Goal: Transaction & Acquisition: Purchase product/service

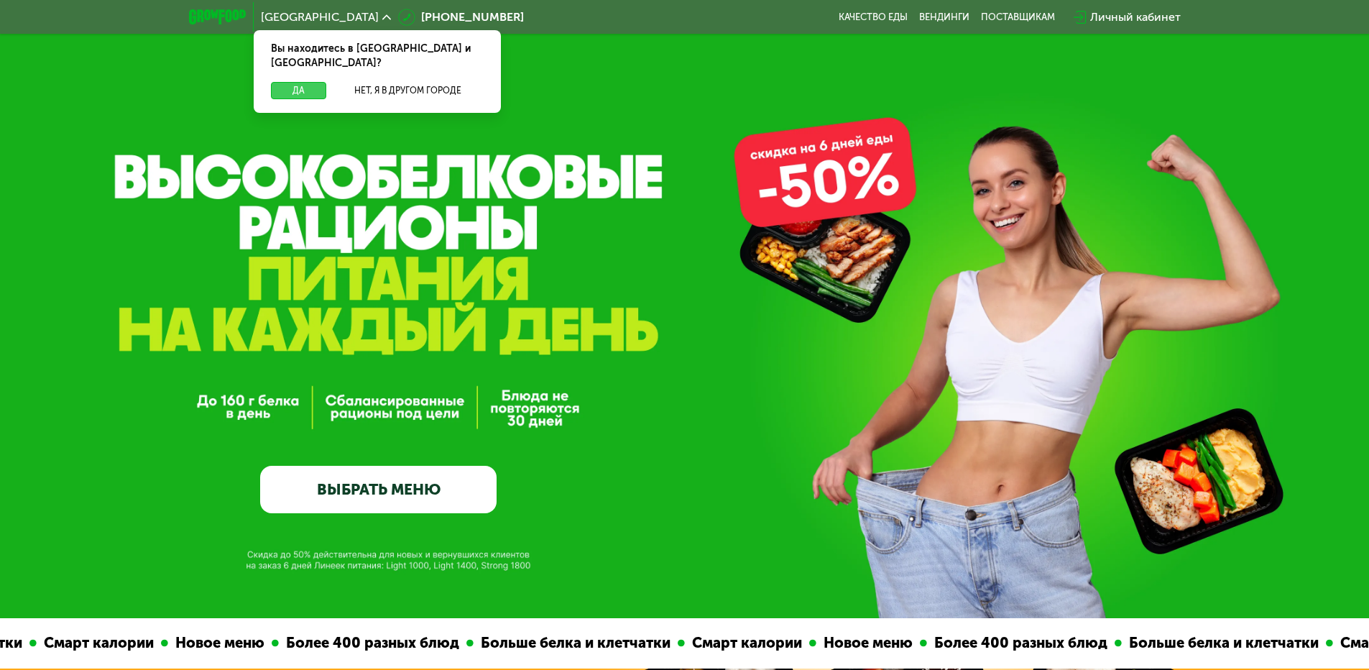
click at [301, 82] on button "Да" at bounding box center [298, 90] width 55 height 17
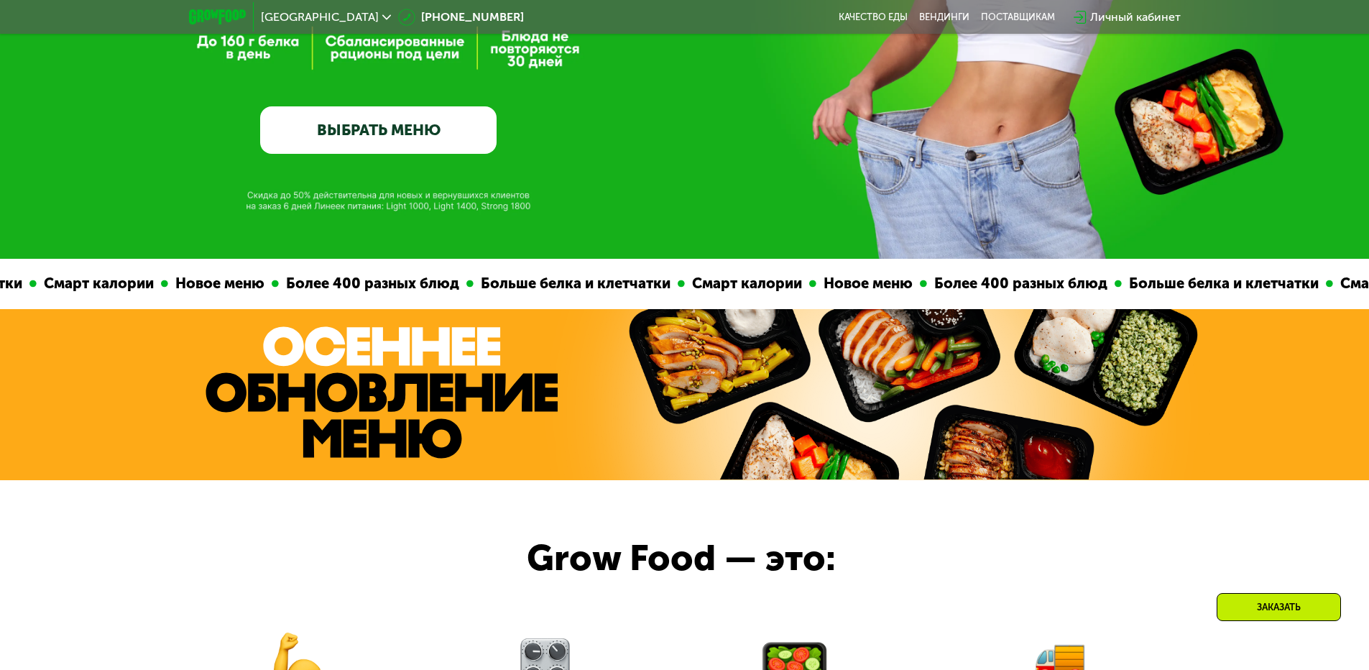
scroll to position [719, 0]
click at [417, 131] on link "ВЫБРАТЬ МЕНЮ" at bounding box center [378, 129] width 236 height 47
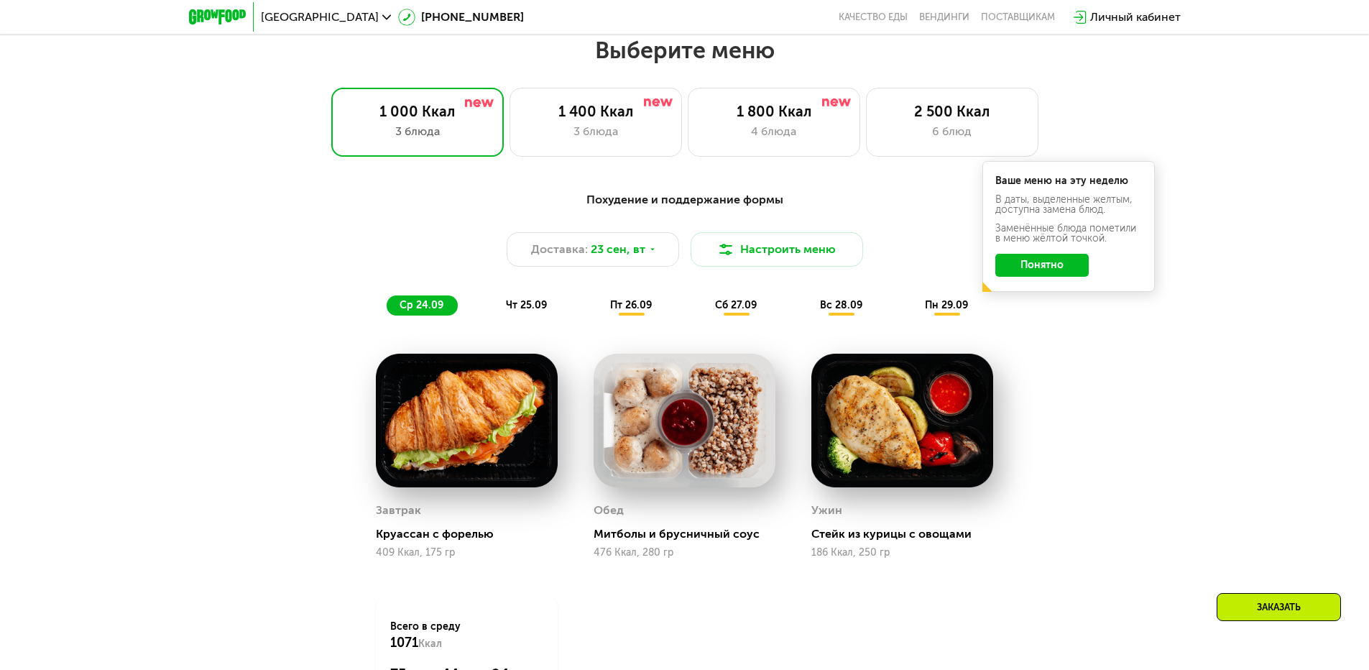
scroll to position [1192, 0]
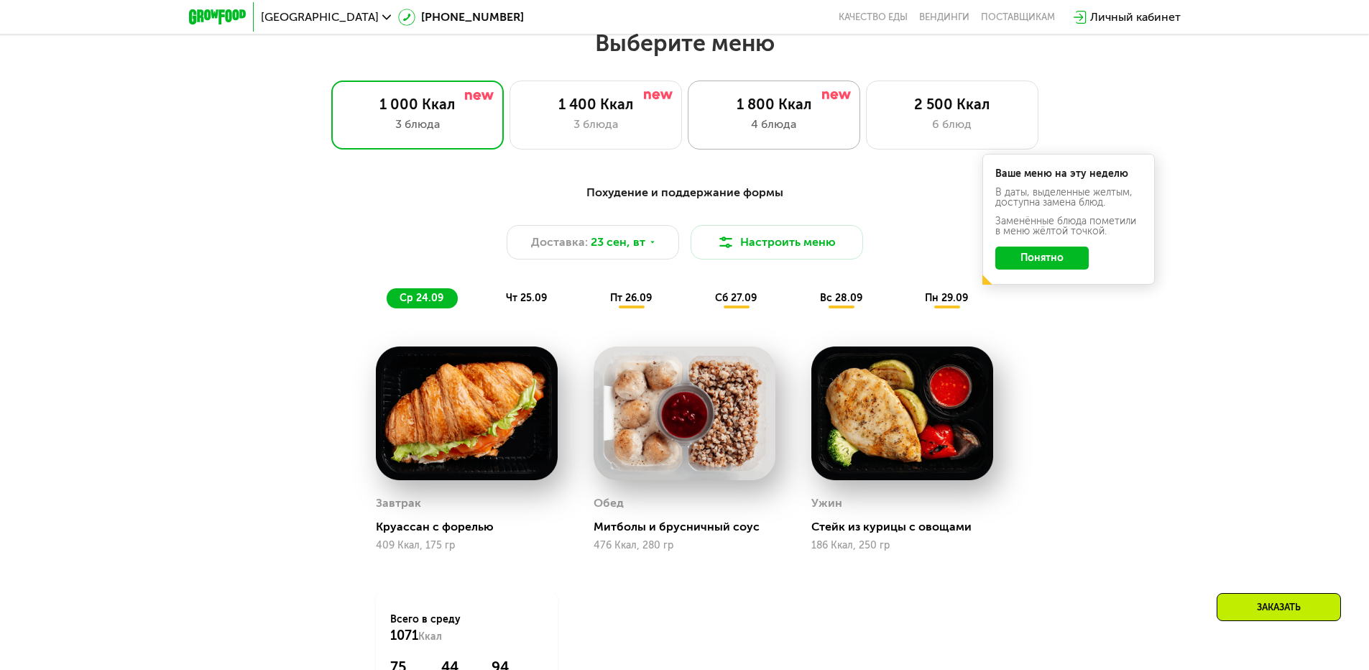
click at [779, 119] on div "1 800 Ккал 4 блюда" at bounding box center [774, 115] width 173 height 69
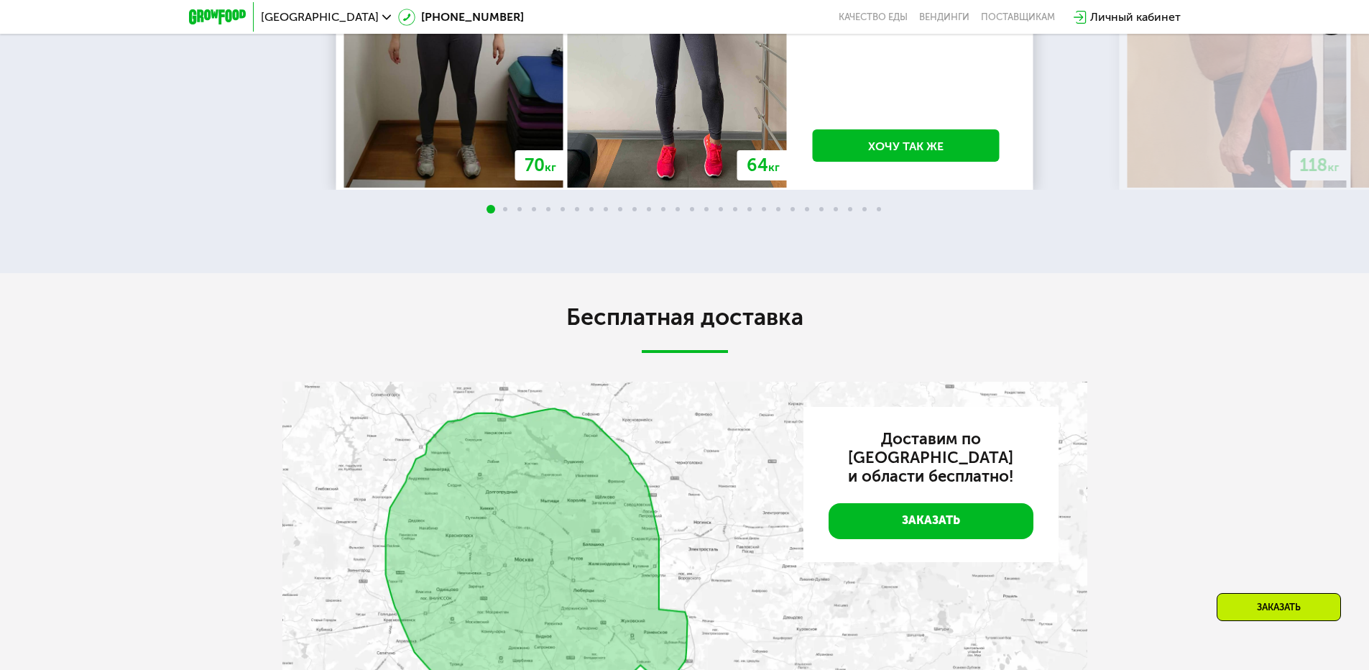
scroll to position [3276, 0]
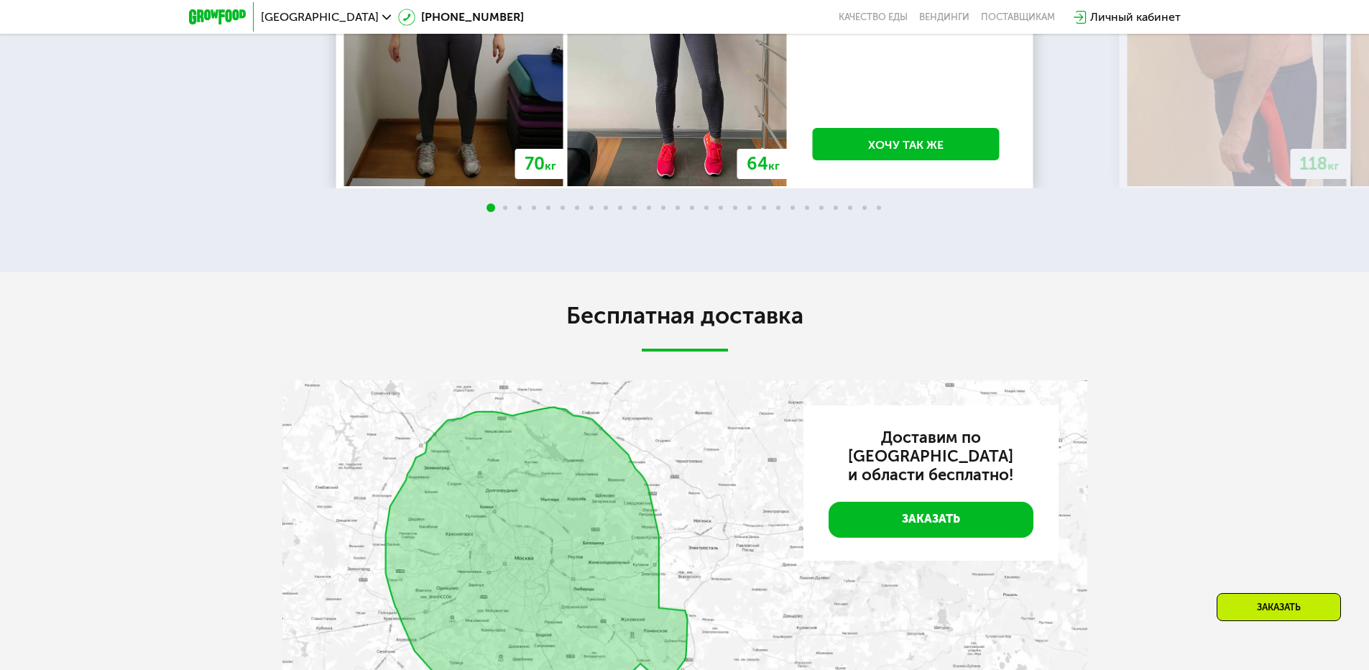
click at [1331, 34] on img at bounding box center [1331, 17] width 32 height 32
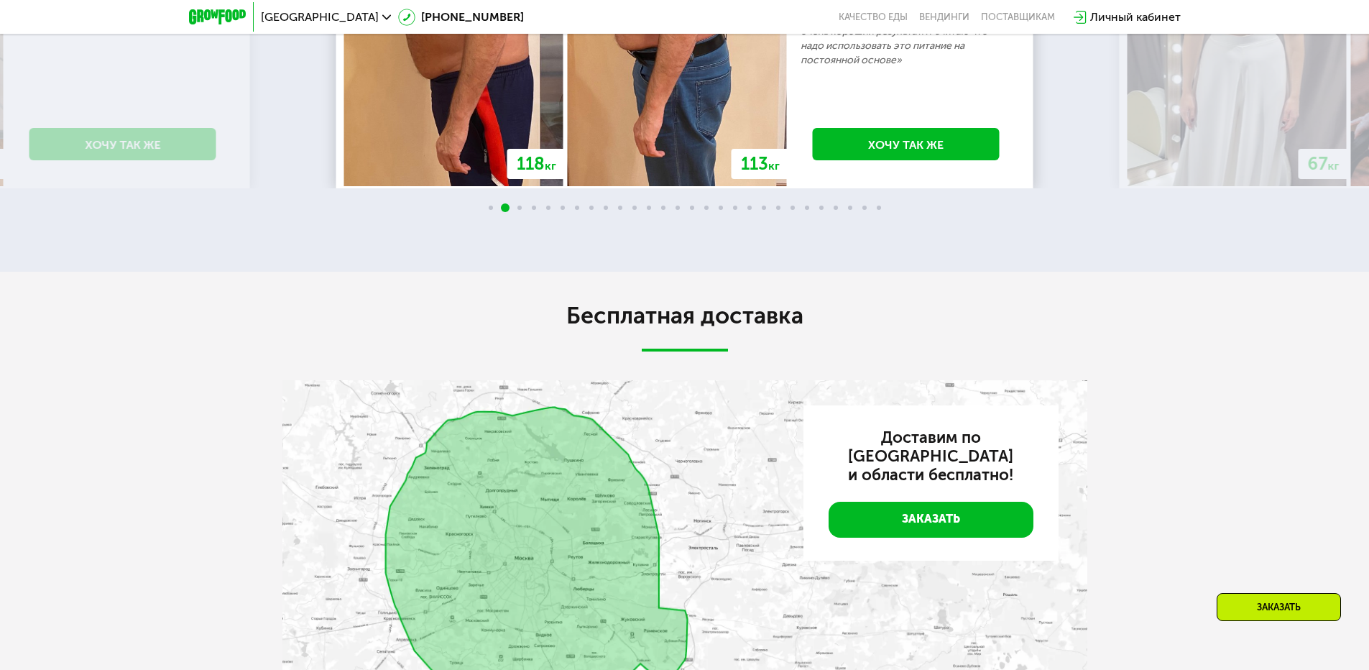
click at [1338, 34] on img at bounding box center [1331, 17] width 32 height 32
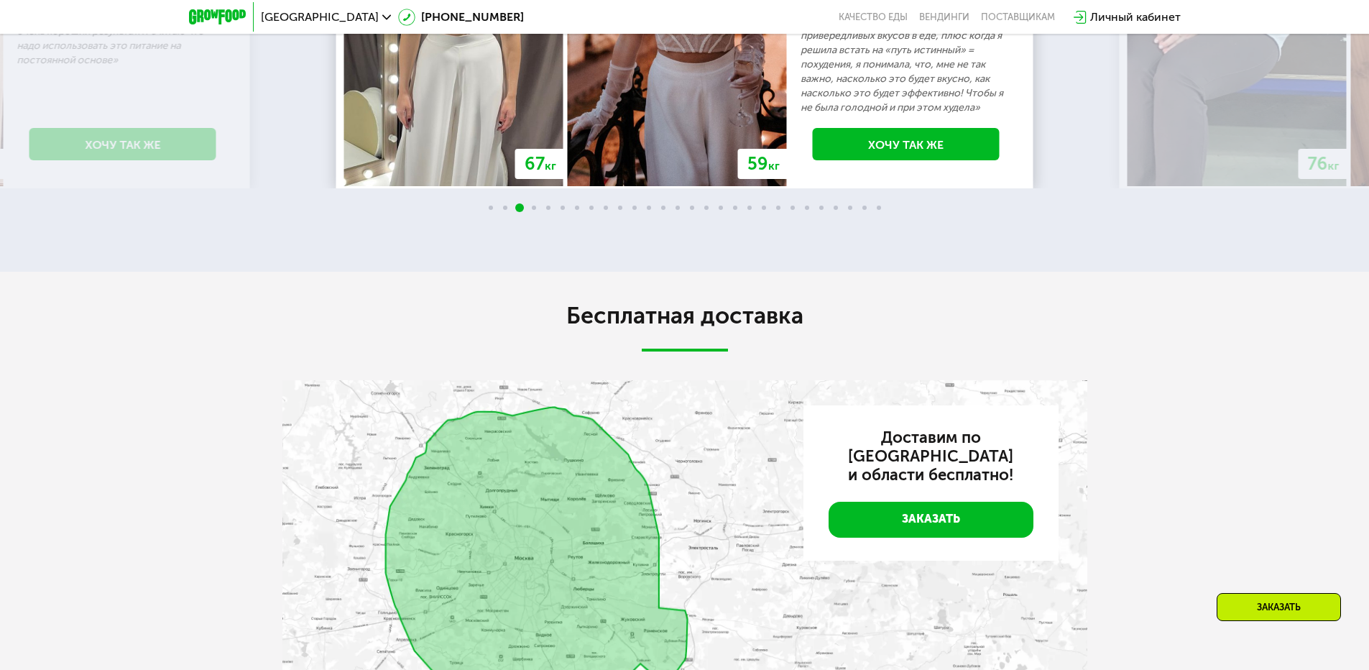
click at [1337, 34] on img at bounding box center [1331, 17] width 32 height 32
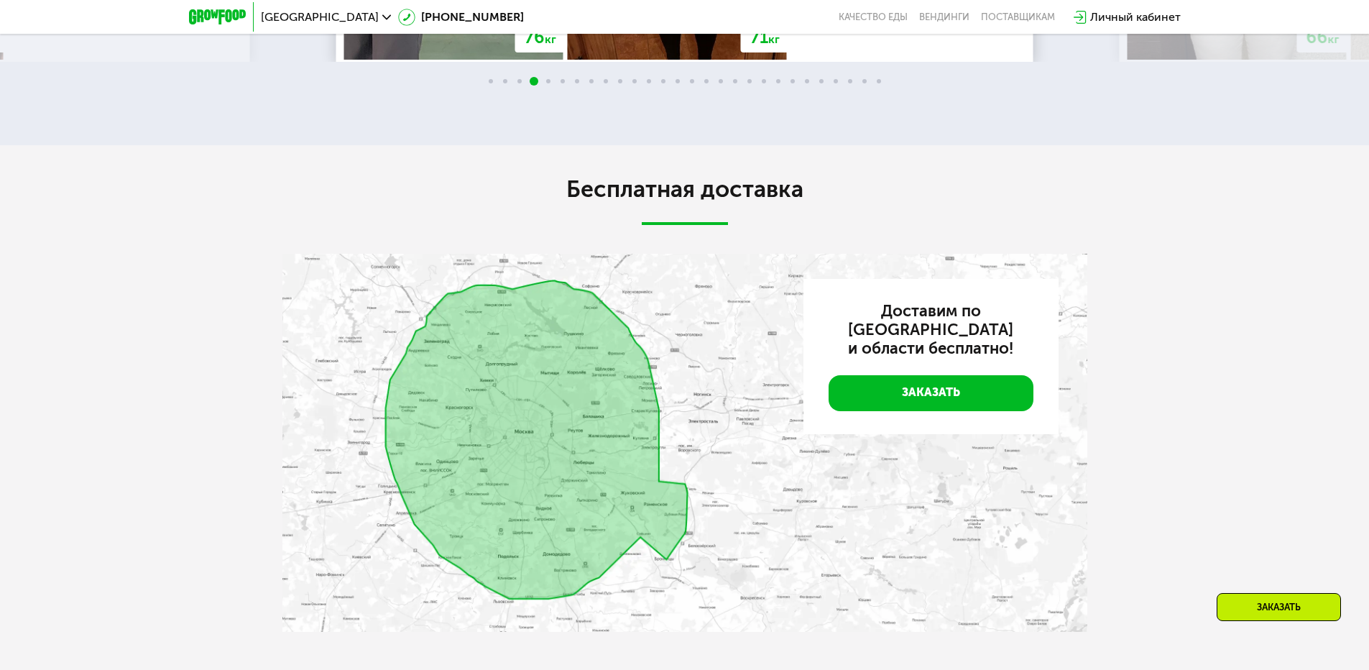
scroll to position [3636, 0]
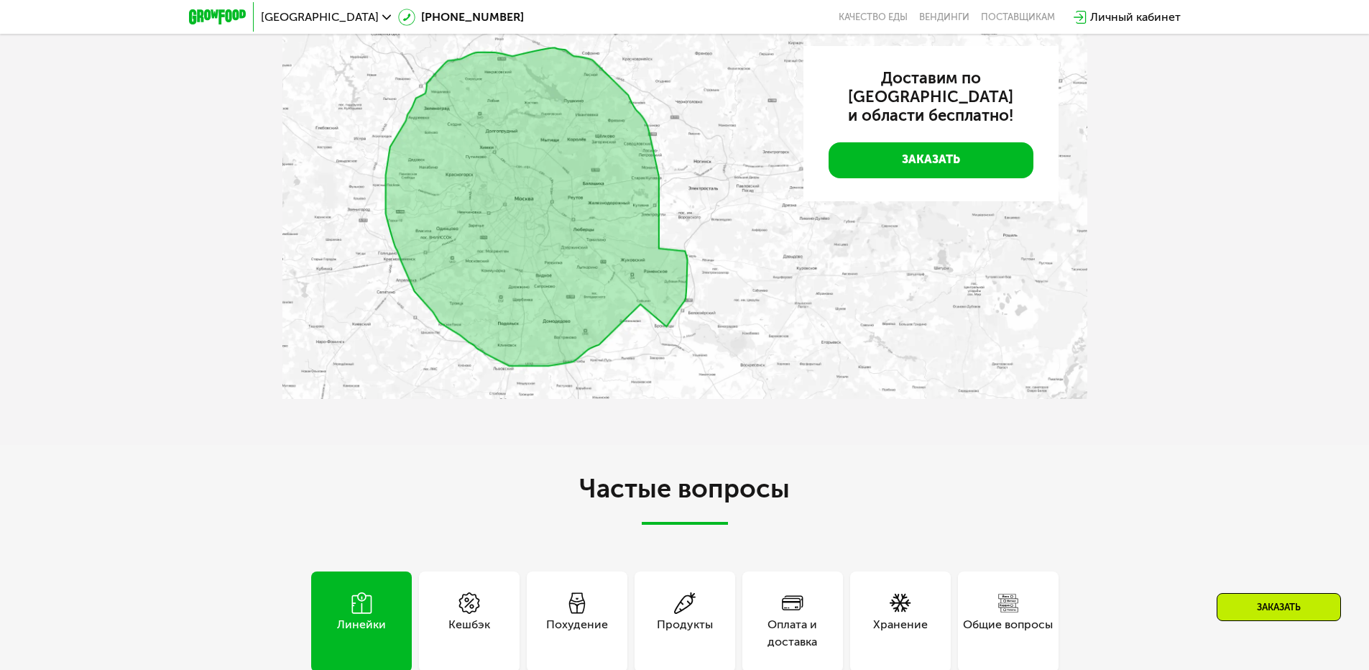
click at [458, 392] on img at bounding box center [684, 210] width 805 height 378
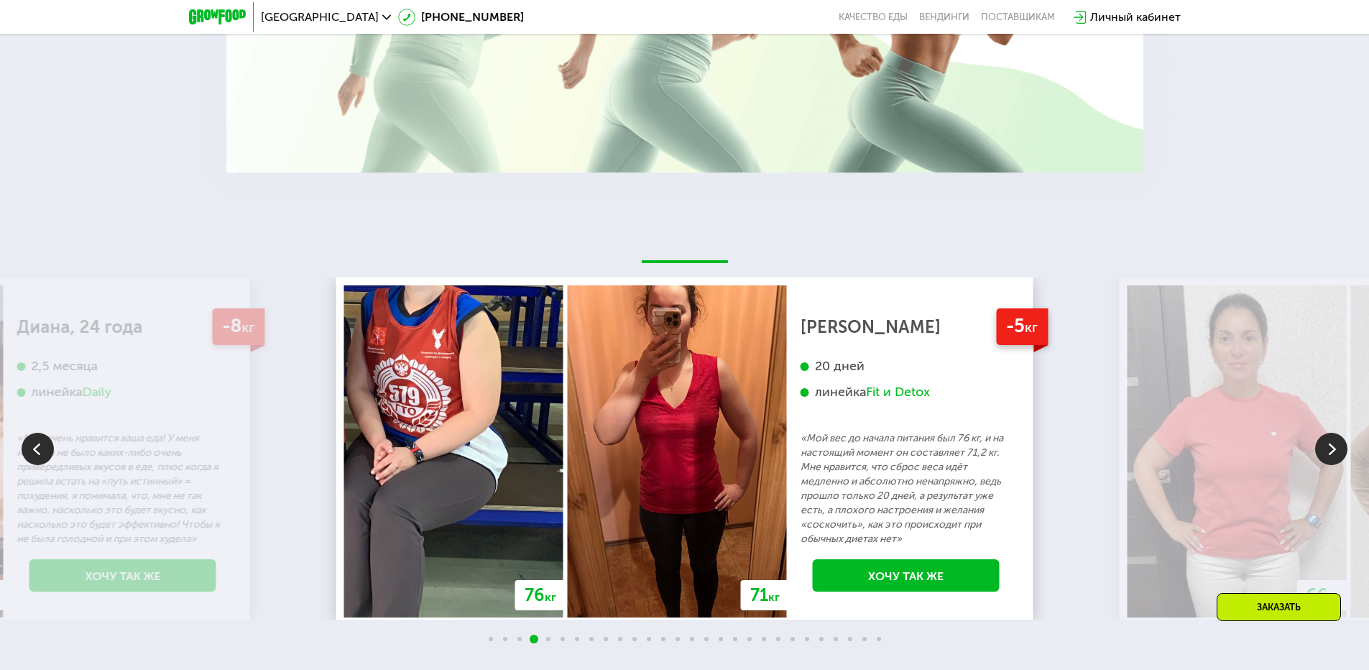
scroll to position [0, 0]
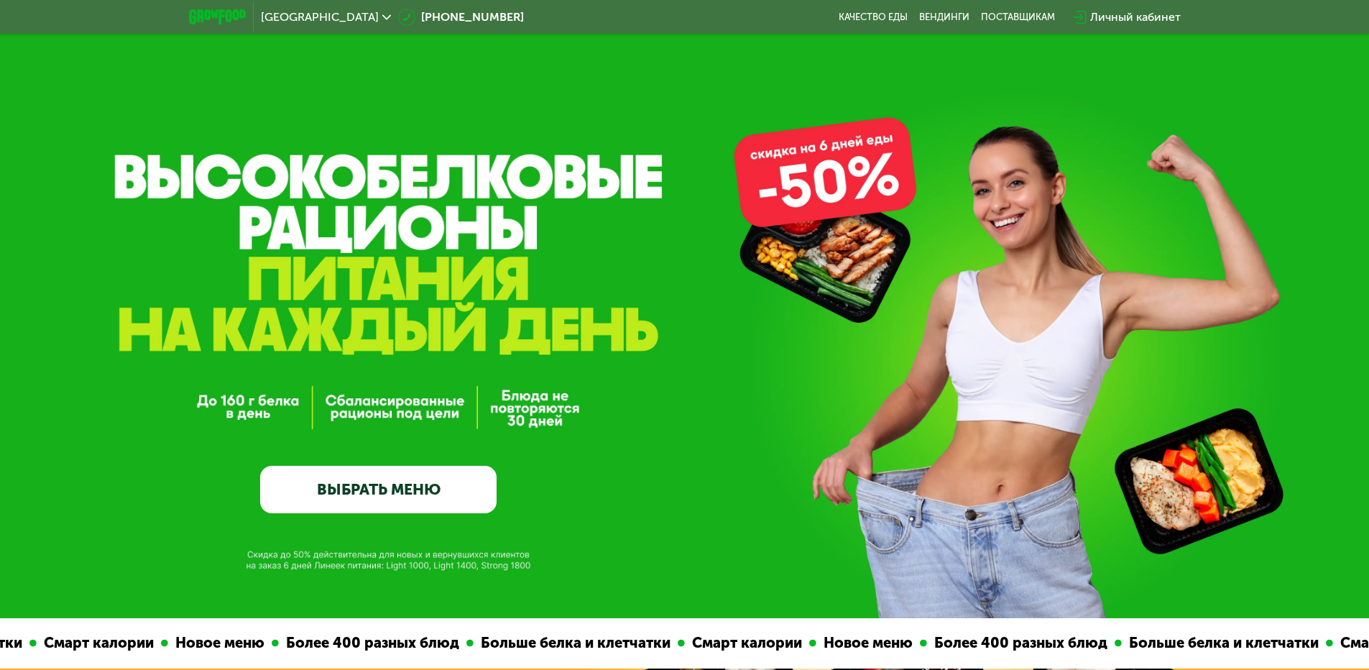
click at [404, 502] on link "ВЫБРАТЬ МЕНЮ" at bounding box center [378, 489] width 236 height 47
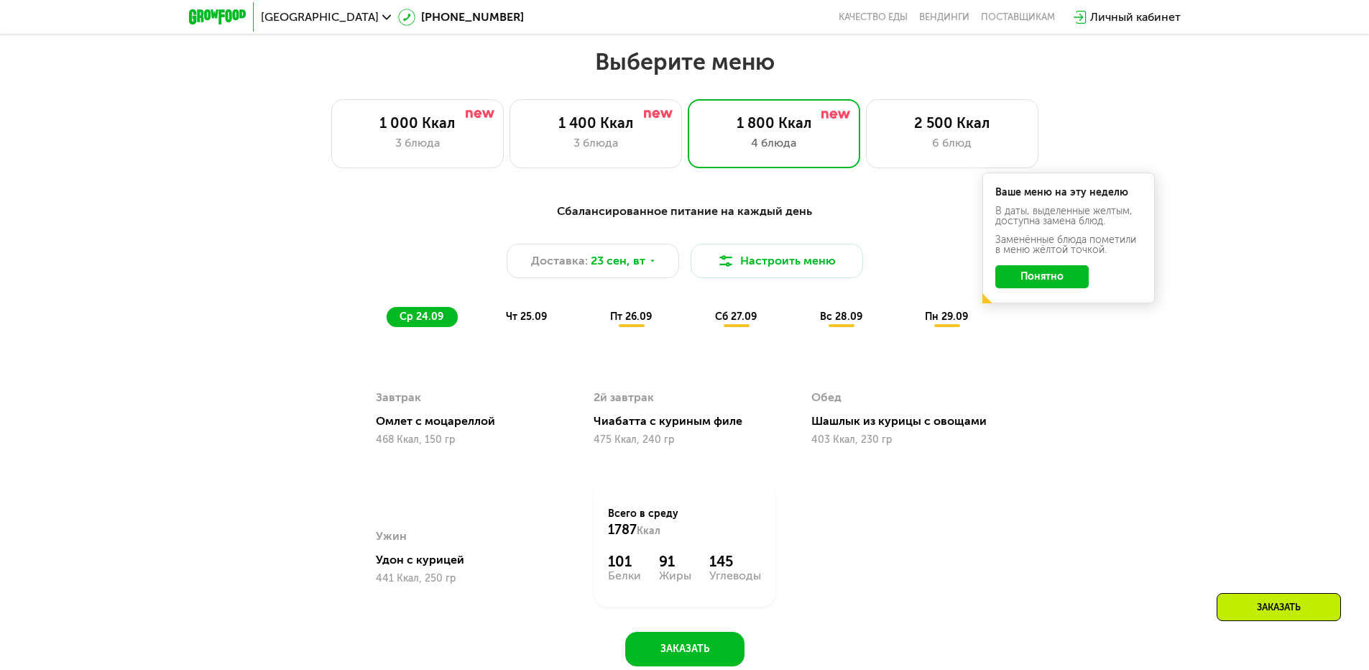
scroll to position [1192, 0]
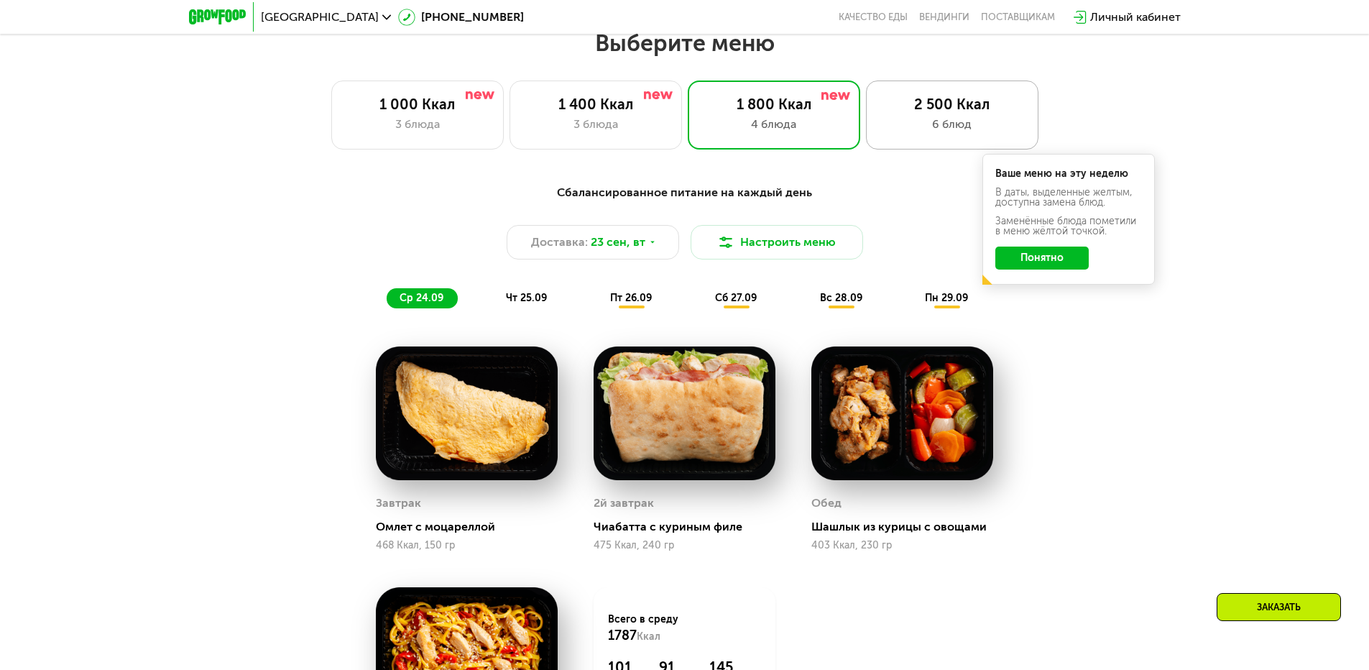
click at [995, 104] on div "2 500 Ккал" at bounding box center [952, 104] width 142 height 17
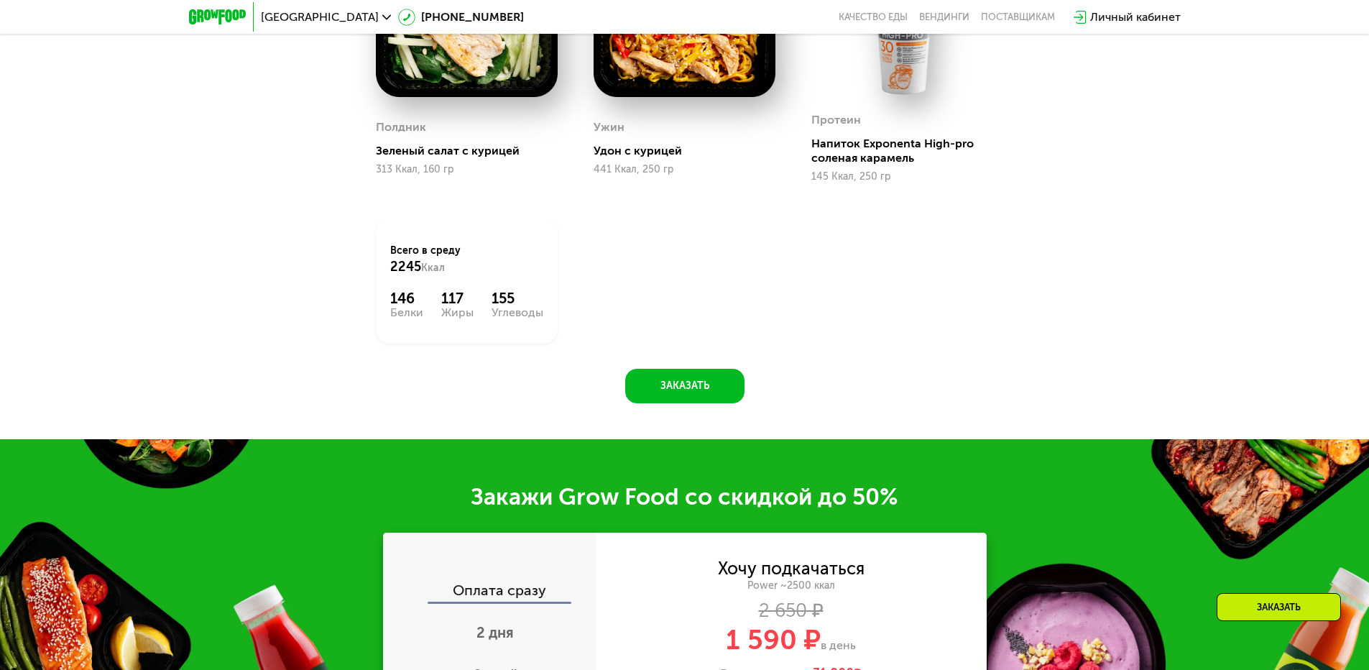
scroll to position [2054, 0]
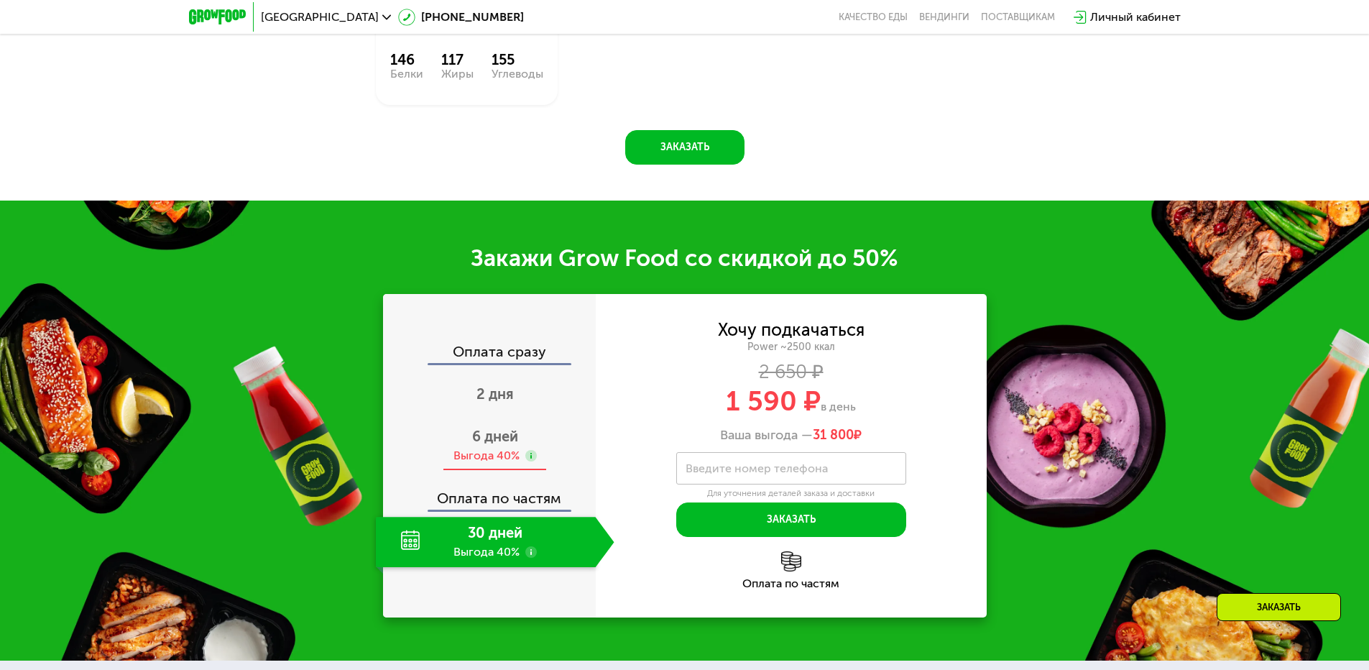
click at [526, 459] on use at bounding box center [531, 456] width 12 height 12
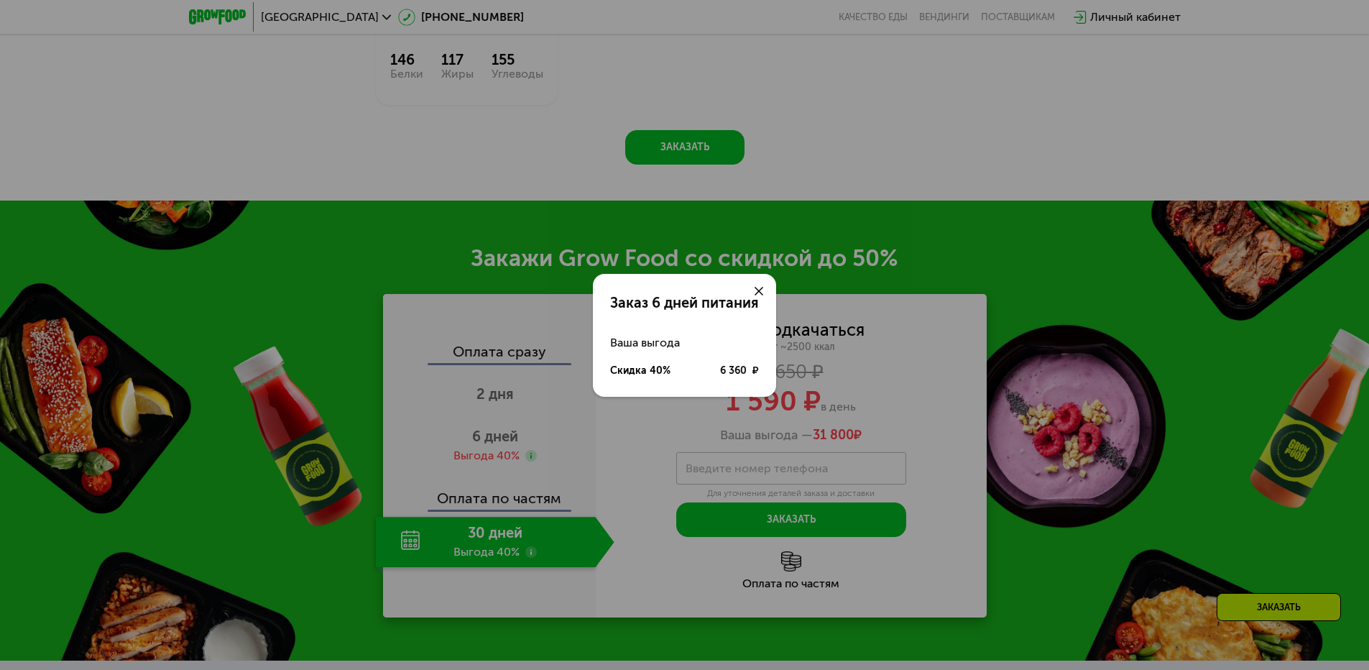
click at [763, 288] on use at bounding box center [759, 291] width 9 height 9
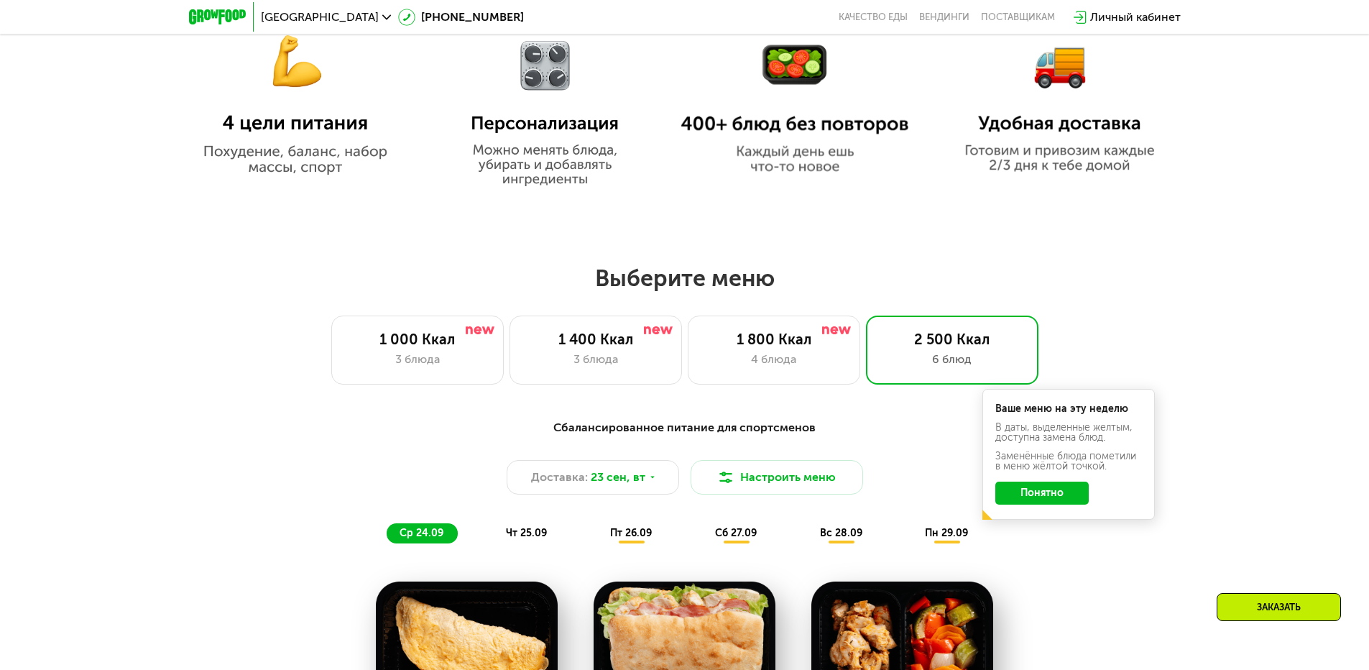
scroll to position [904, 0]
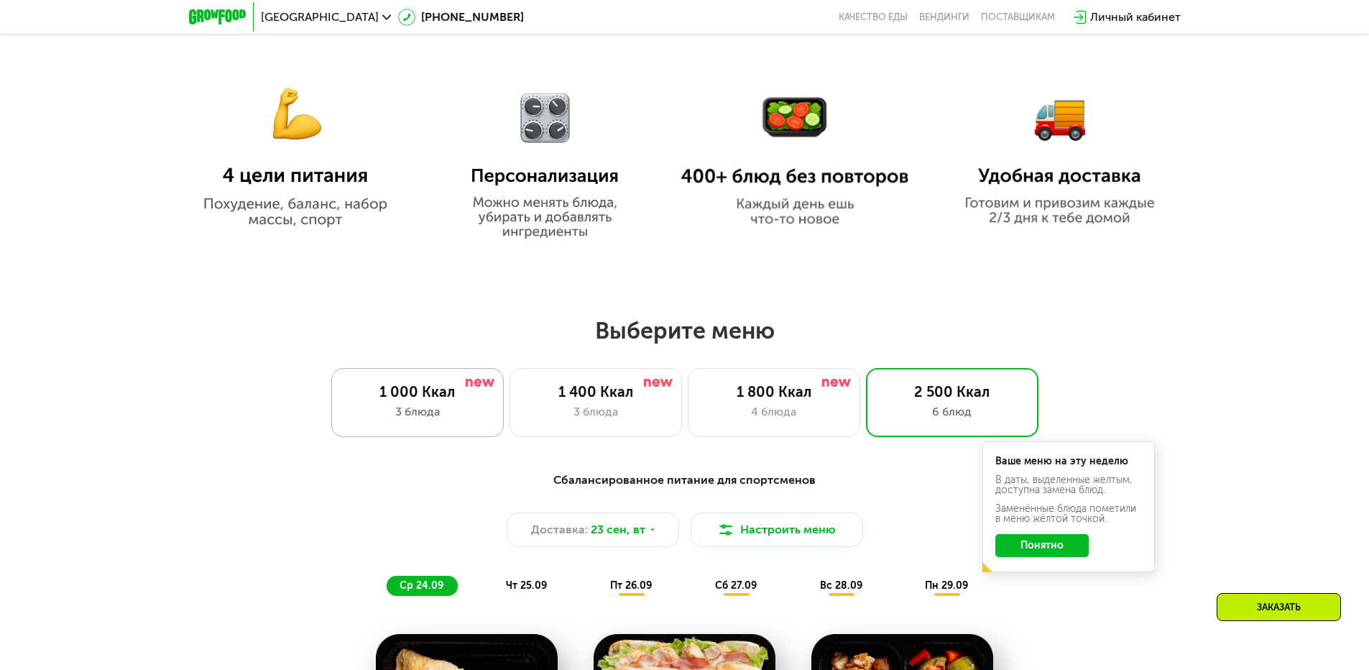
click at [467, 415] on div "3 блюда" at bounding box center [417, 411] width 142 height 17
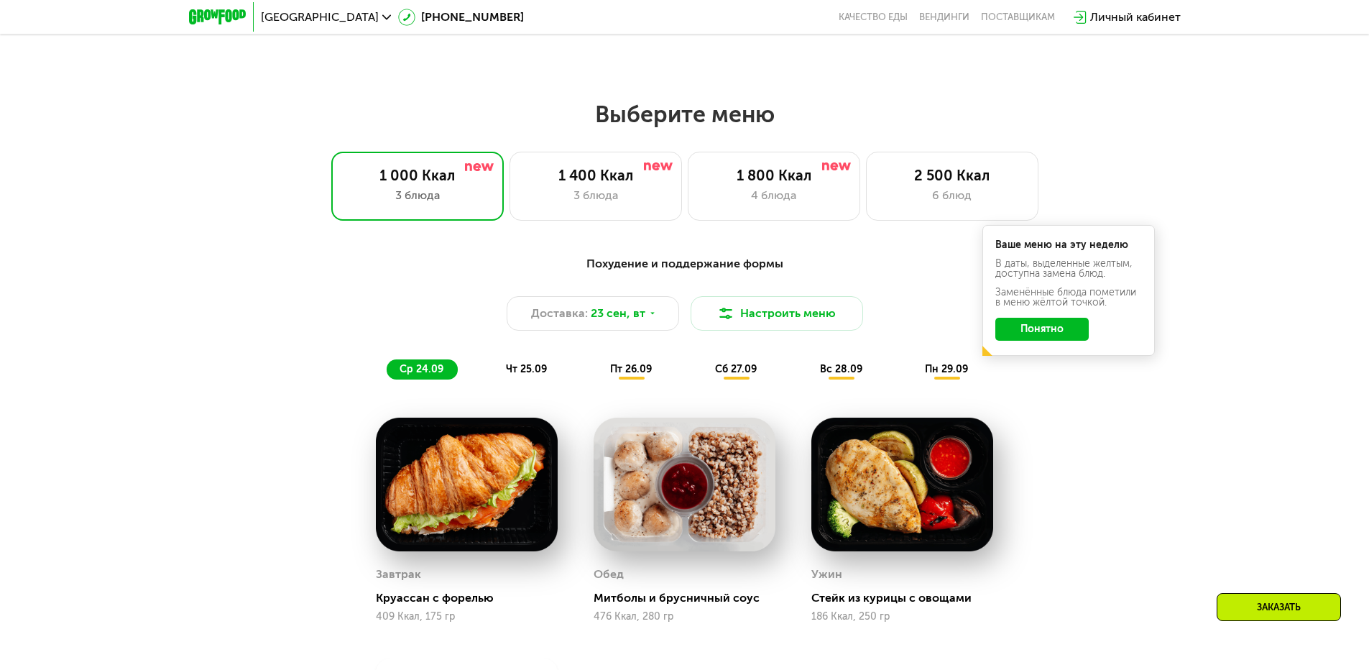
scroll to position [1120, 0]
click at [559, 221] on div "1 400 Ккал 3 блюда" at bounding box center [596, 186] width 173 height 69
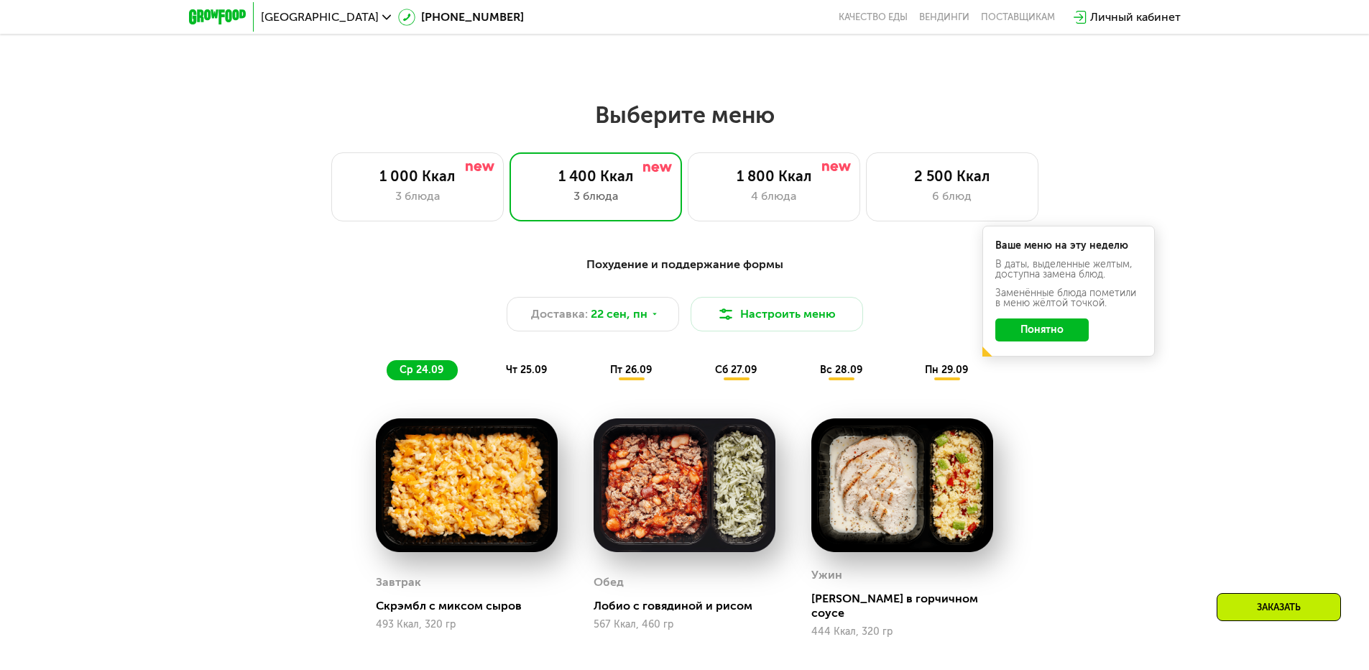
click at [1049, 326] on button "Понятно" at bounding box center [1042, 329] width 93 height 23
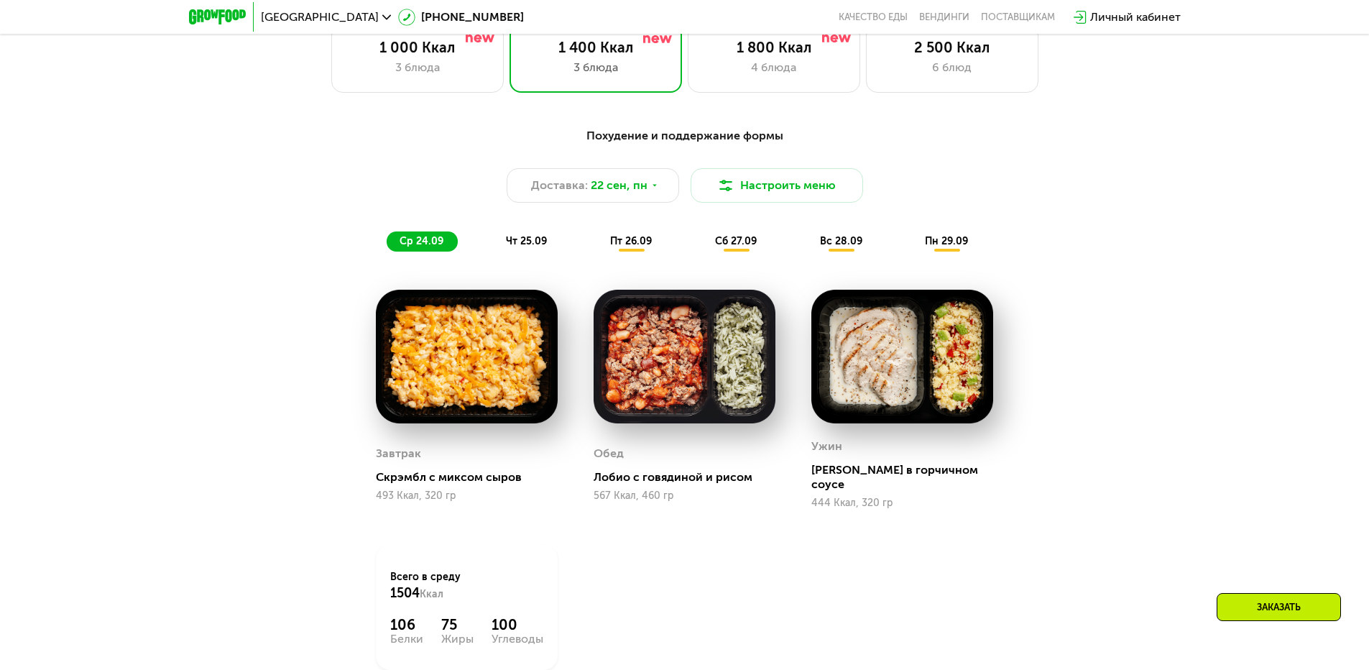
scroll to position [1407, 0]
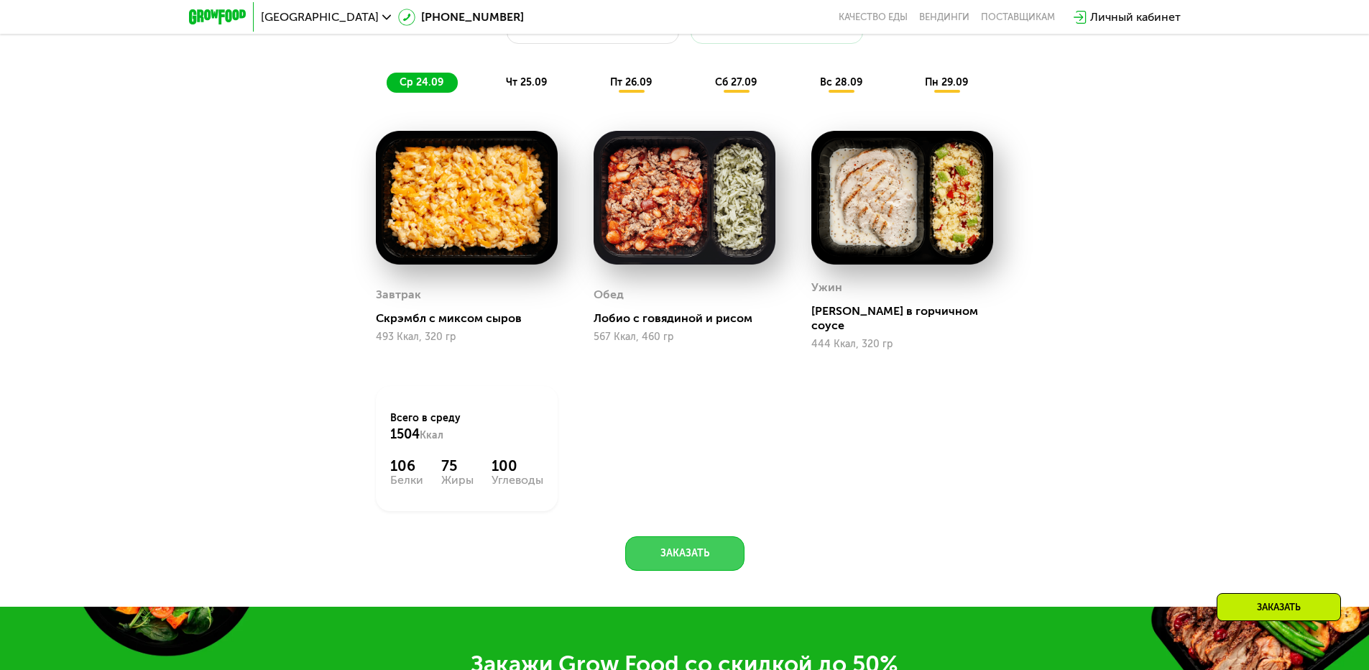
click at [695, 553] on button "Заказать" at bounding box center [684, 553] width 119 height 35
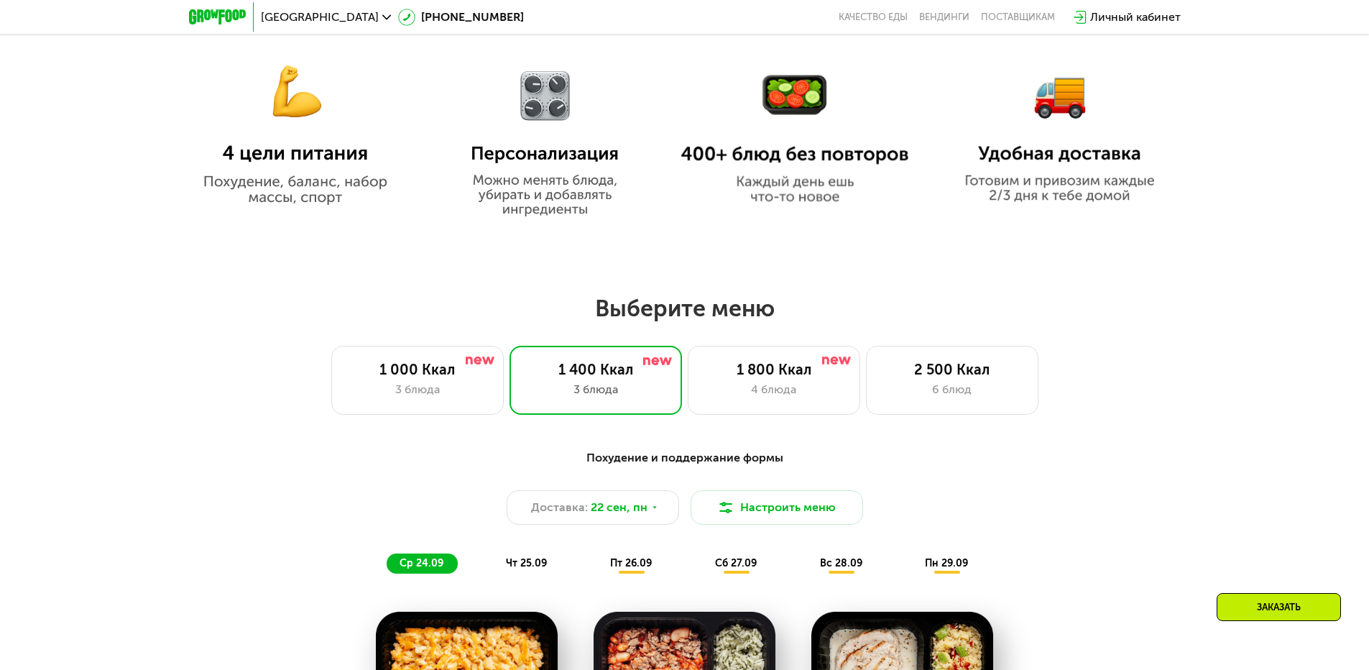
scroll to position [567, 0]
